Goal: Task Accomplishment & Management: Manage account settings

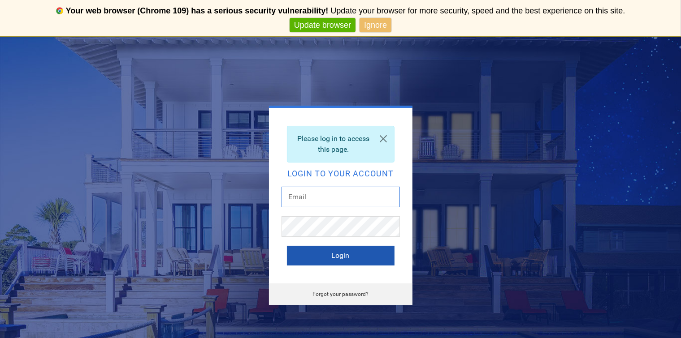
type input "[EMAIL_ADDRESS][DOMAIN_NAME]"
click at [342, 254] on button "Login" at bounding box center [341, 256] width 108 height 20
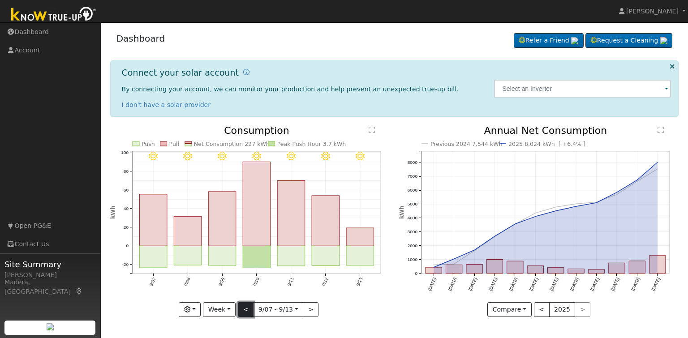
click at [250, 311] on button "<" at bounding box center [246, 309] width 16 height 15
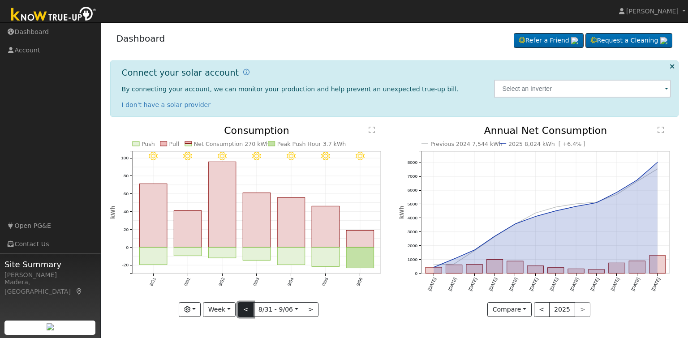
click at [250, 311] on button "<" at bounding box center [246, 309] width 16 height 15
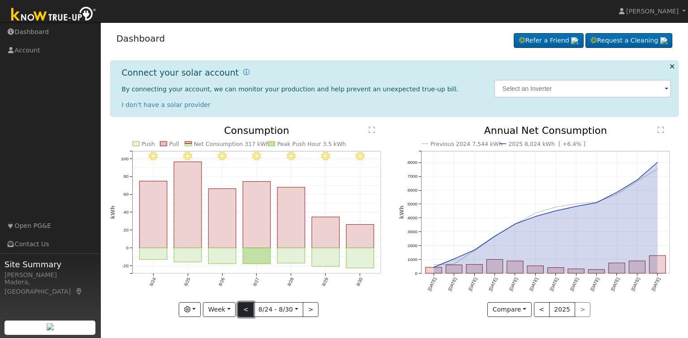
click at [250, 311] on button "<" at bounding box center [246, 309] width 16 height 15
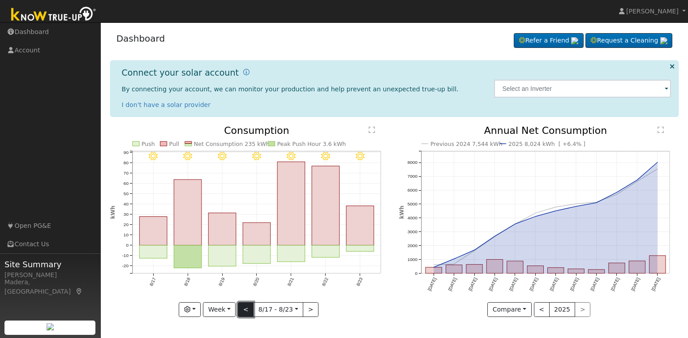
click at [250, 311] on button "<" at bounding box center [246, 309] width 16 height 15
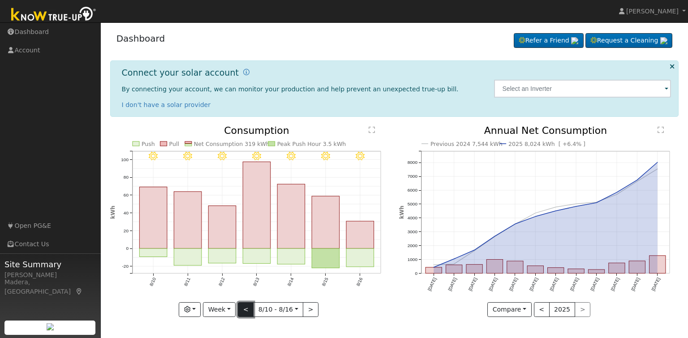
click at [250, 311] on button "<" at bounding box center [246, 309] width 16 height 15
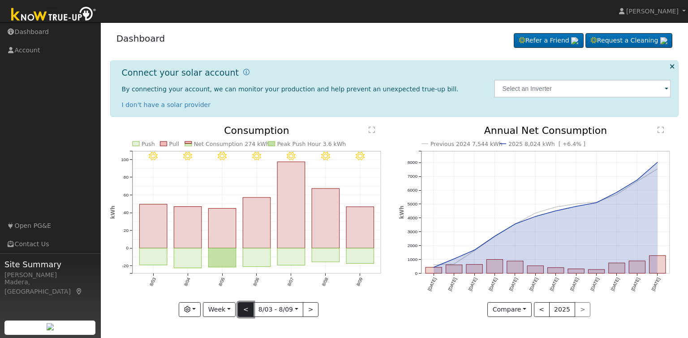
click at [250, 311] on button "<" at bounding box center [246, 309] width 16 height 15
type input "[DATE]"
